Goal: Task Accomplishment & Management: Manage account settings

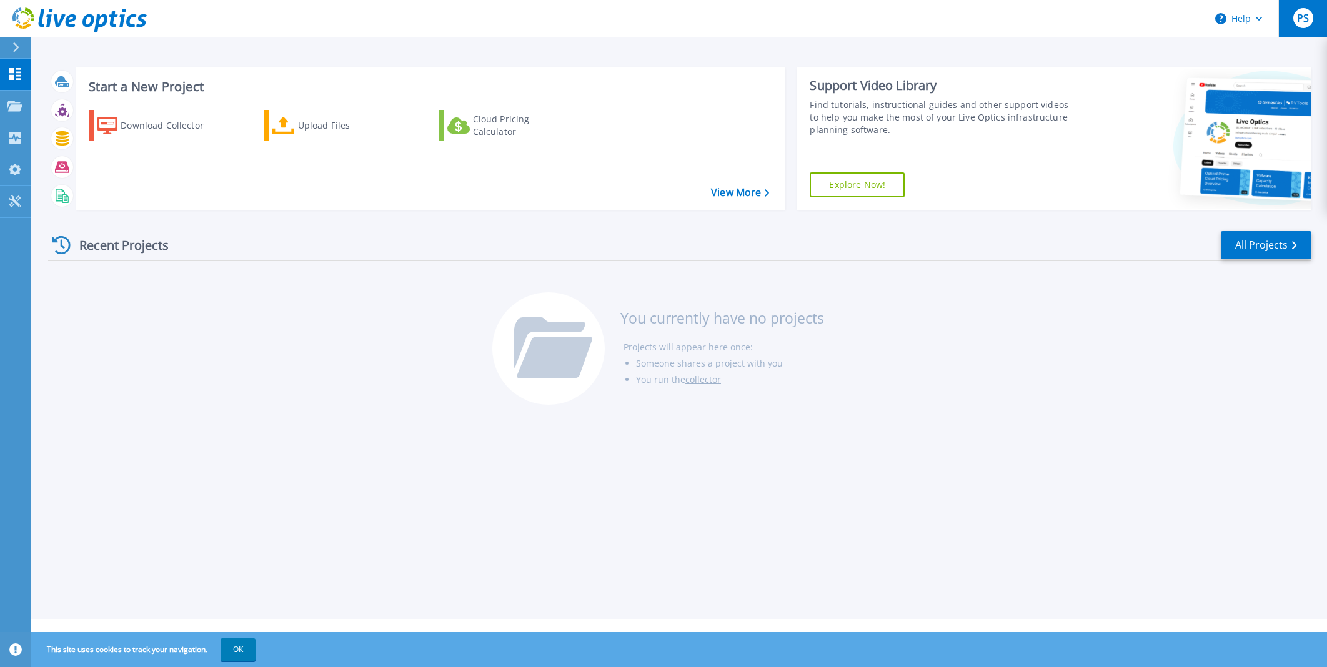
click at [1302, 18] on span "PS" at bounding box center [1303, 18] width 12 height 10
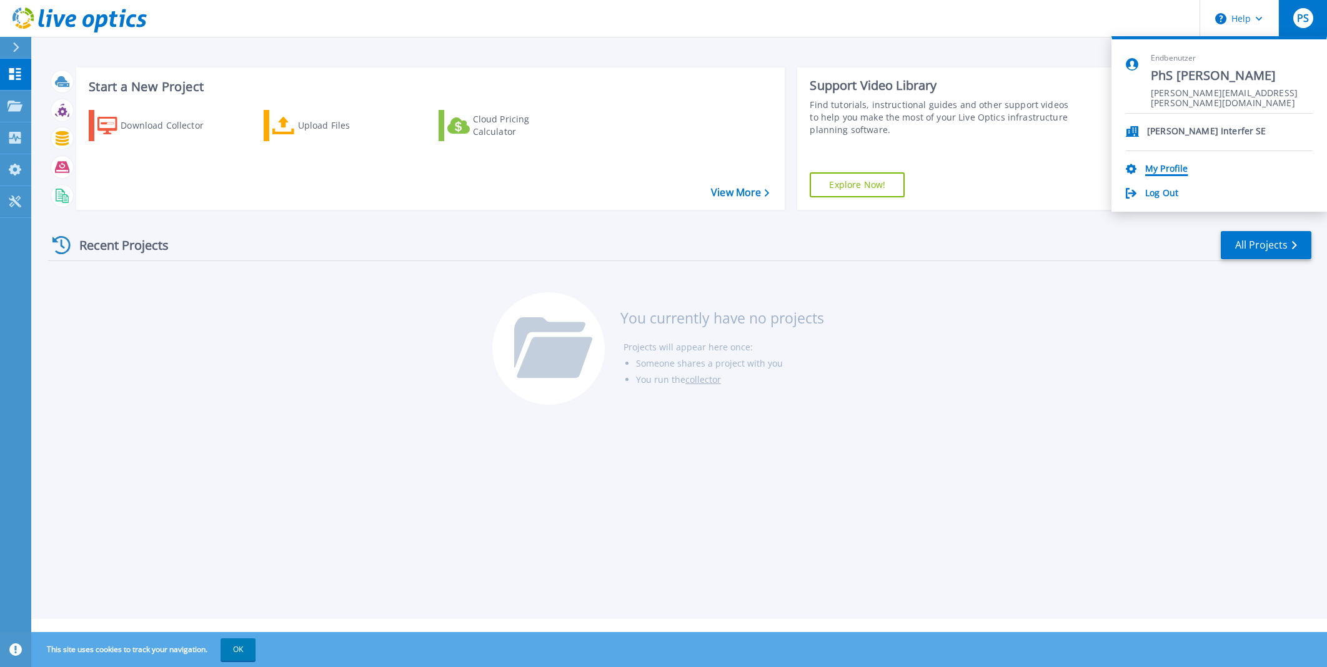
click at [1156, 171] on link "My Profile" at bounding box center [1167, 170] width 42 height 12
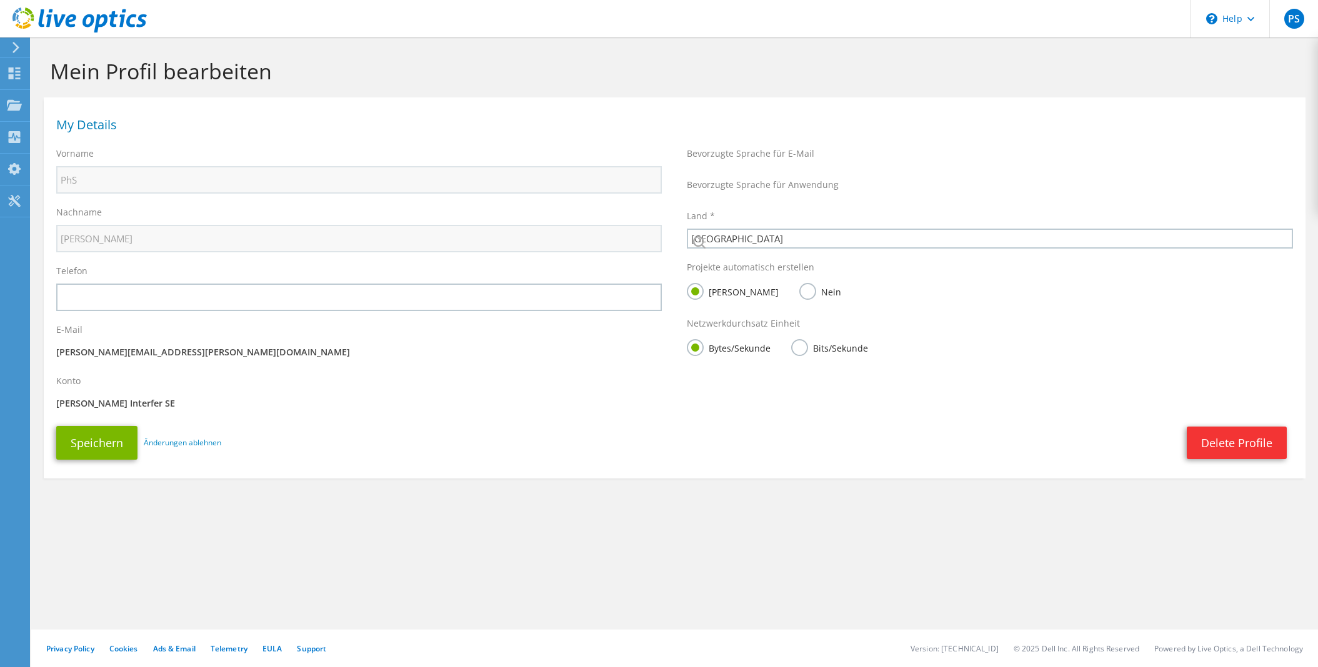
select select "56"
